Goal: Navigation & Orientation: Find specific page/section

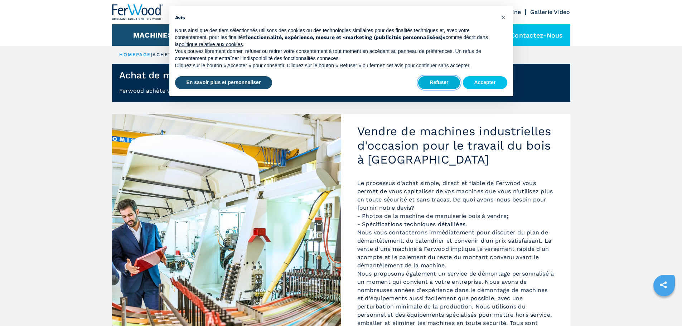
click at [429, 82] on button "Refuser" at bounding box center [439, 82] width 42 height 13
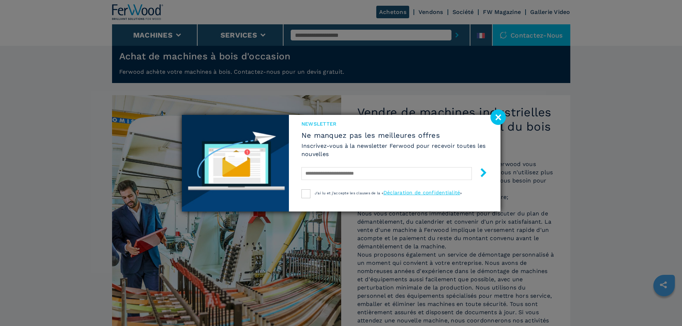
scroll to position [36, 0]
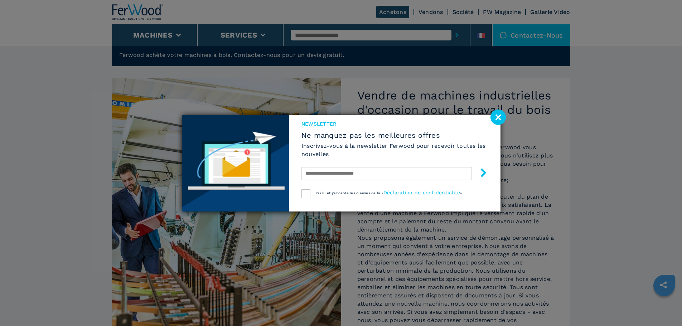
click at [498, 114] on image at bounding box center [497, 117] width 15 height 15
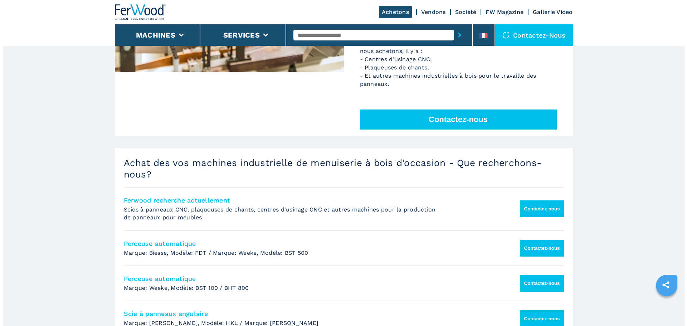
scroll to position [143, 0]
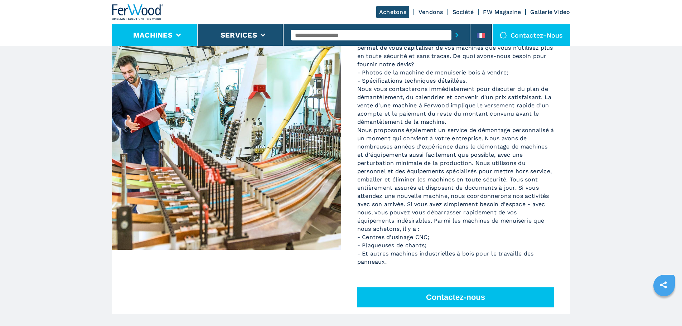
click at [167, 29] on li "Machines" at bounding box center [155, 34] width 86 height 21
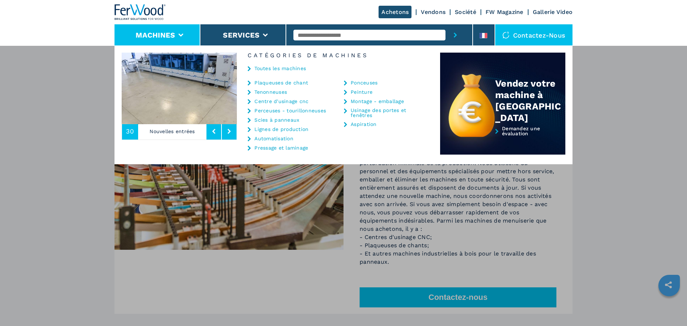
click at [282, 100] on link "Centre d'usinage cnc" at bounding box center [281, 101] width 54 height 5
click at [231, 130] on icon at bounding box center [229, 131] width 3 height 5
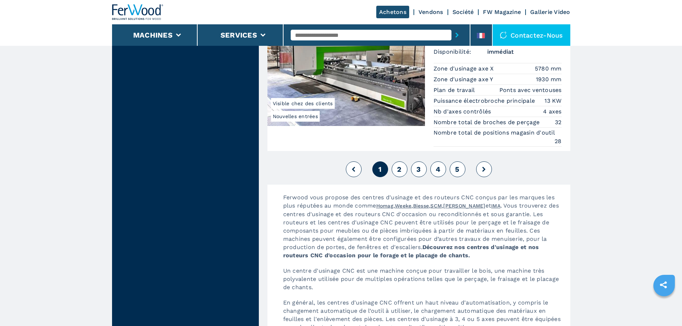
scroll to position [1789, 0]
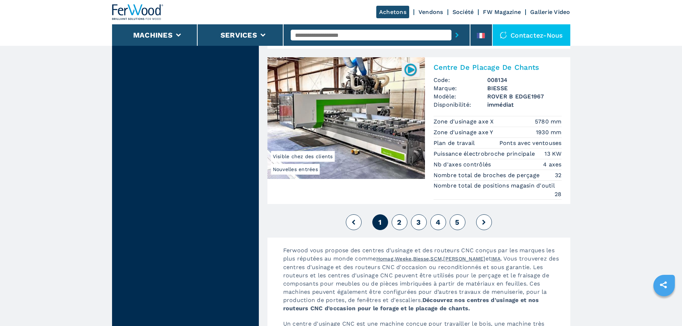
click at [431, 10] on link "Vendons" at bounding box center [430, 12] width 25 height 7
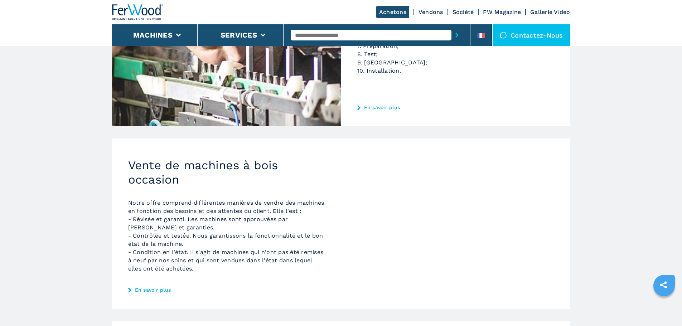
scroll to position [143, 0]
